Goal: Information Seeking & Learning: Learn about a topic

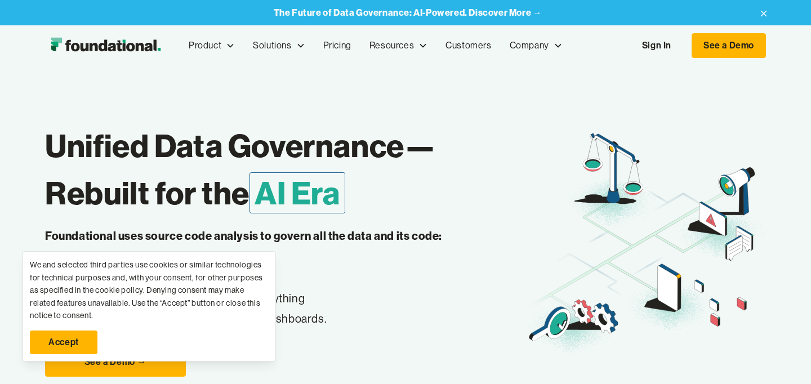
scroll to position [94, 0]
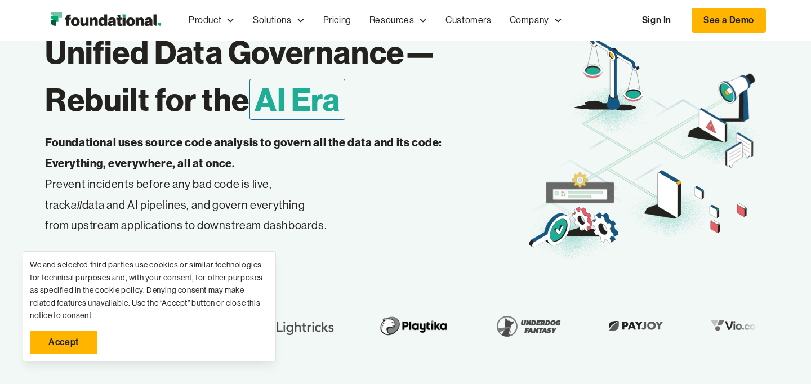
click at [69, 348] on link "Accept" at bounding box center [64, 343] width 68 height 24
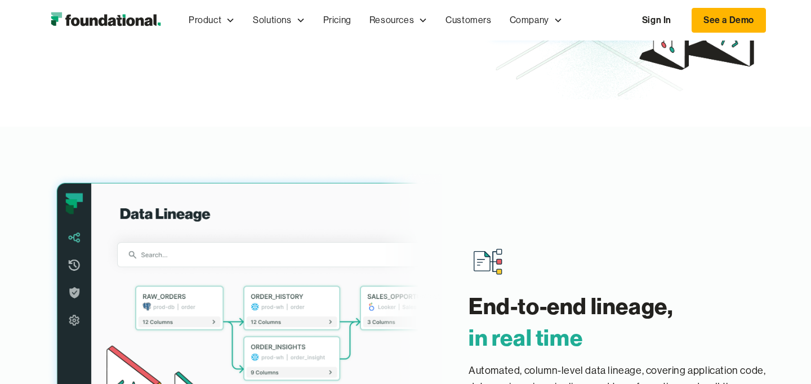
scroll to position [194, 0]
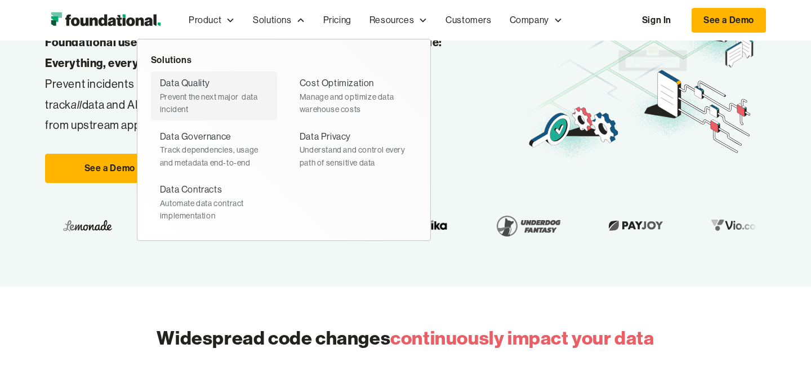
click at [194, 81] on div "Data Quality" at bounding box center [185, 83] width 50 height 15
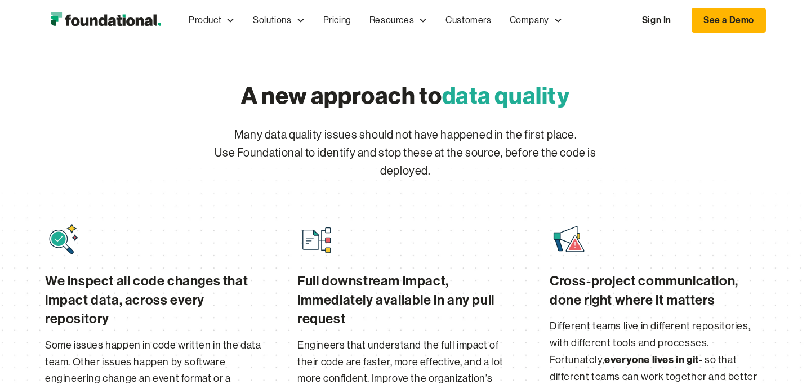
scroll to position [270, 0]
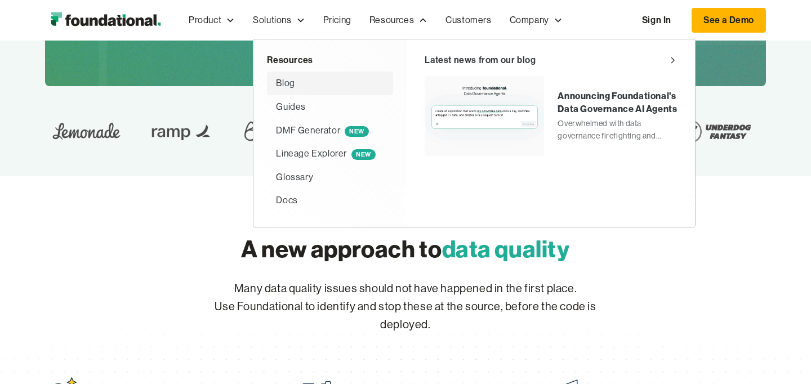
click at [303, 82] on div "Blog" at bounding box center [330, 83] width 108 height 15
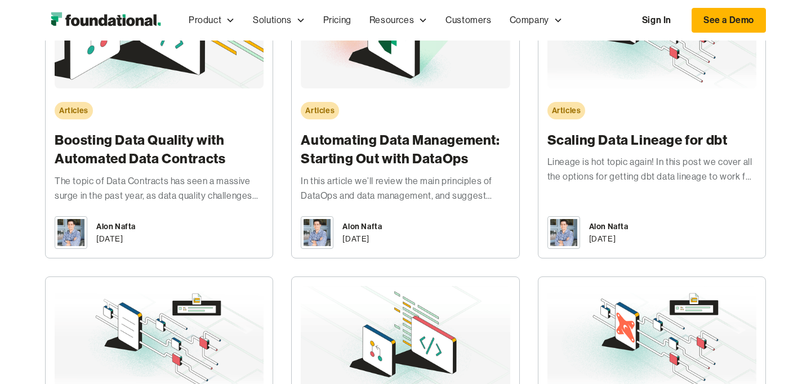
scroll to position [2052, 0]
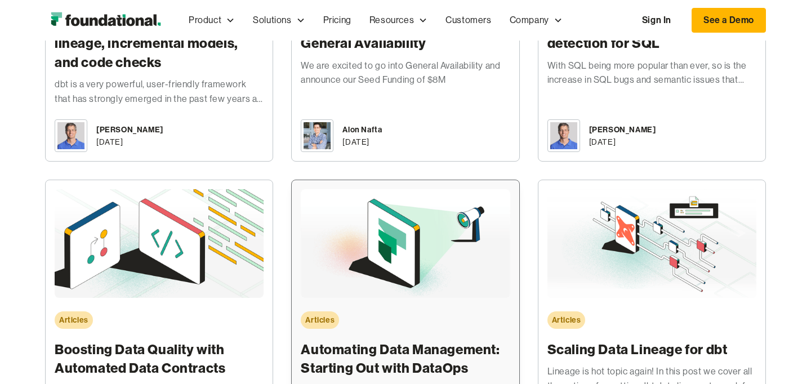
click at [346, 214] on img at bounding box center [405, 243] width 209 height 109
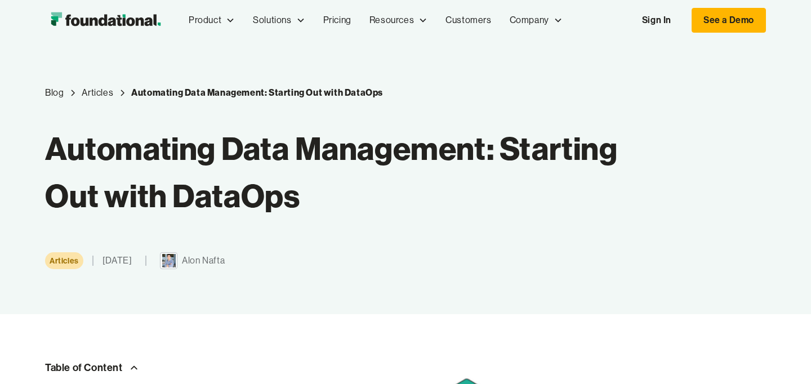
click at [121, 24] on img "home" at bounding box center [105, 20] width 121 height 23
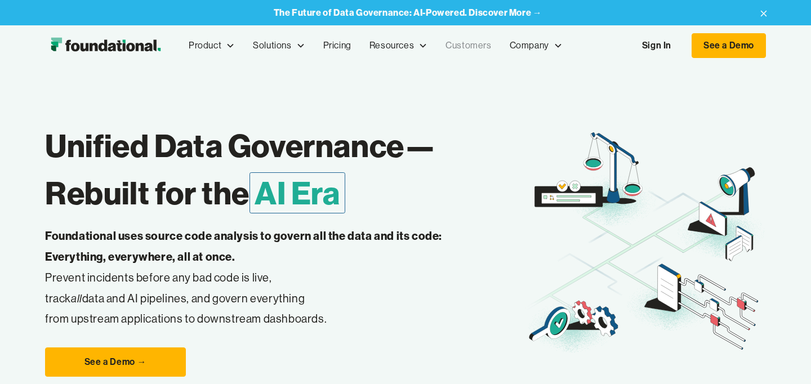
click at [475, 44] on link "Customers" at bounding box center [469, 45] width 64 height 37
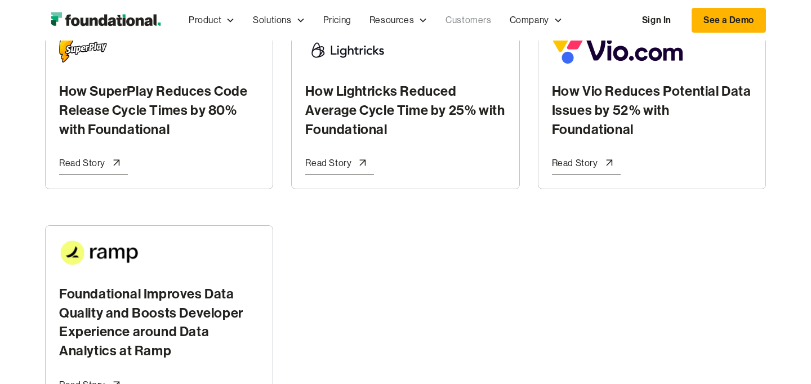
scroll to position [399, 0]
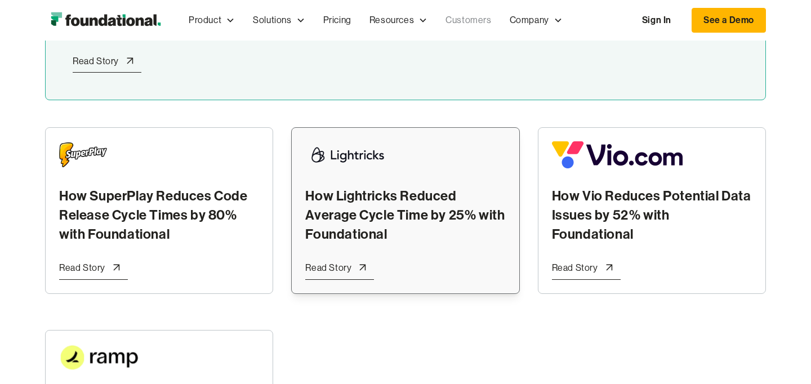
click at [313, 201] on h2 "How Lightricks Reduced Average Cycle Time by 25% with Foundational" at bounding box center [405, 214] width 200 height 57
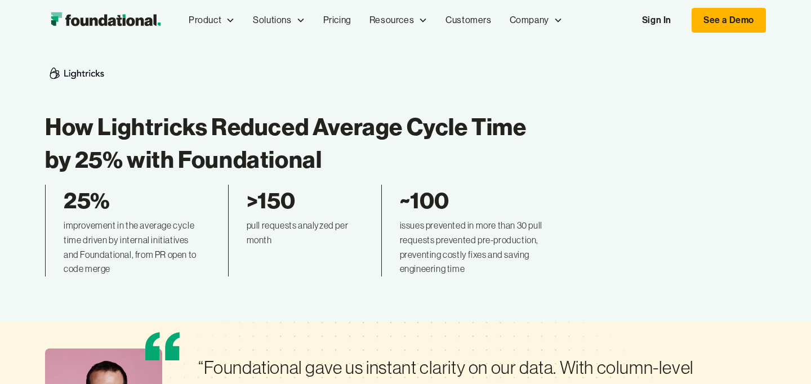
click at [94, 20] on img "home" at bounding box center [105, 20] width 121 height 23
